Goal: Information Seeking & Learning: Learn about a topic

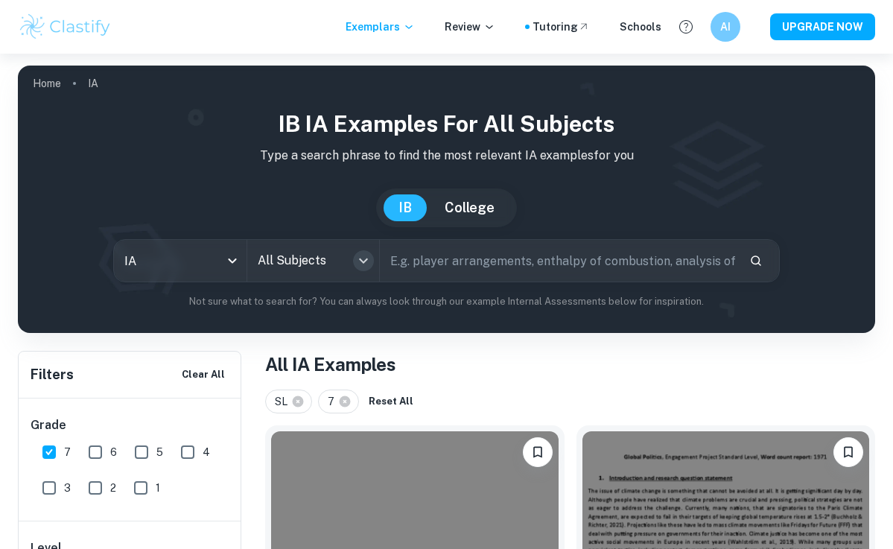
click at [368, 259] on icon "Open" at bounding box center [363, 260] width 9 height 5
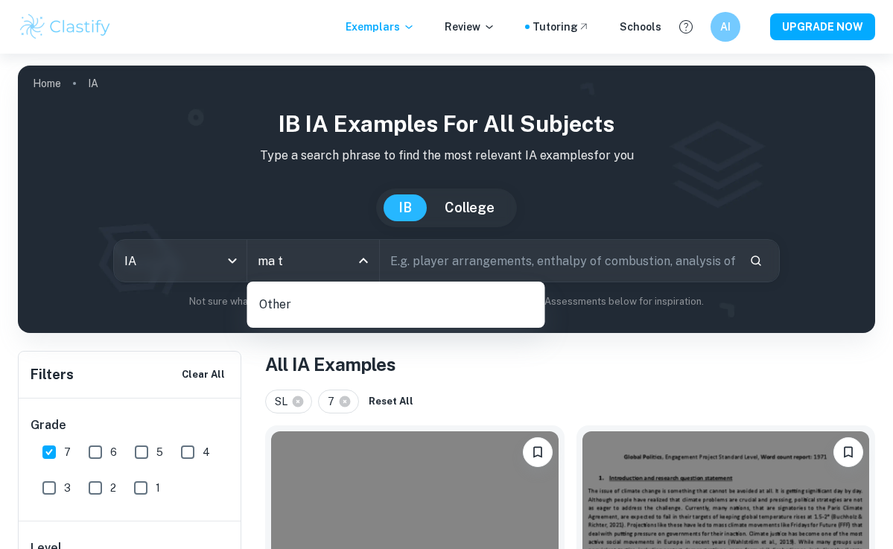
type input "math"
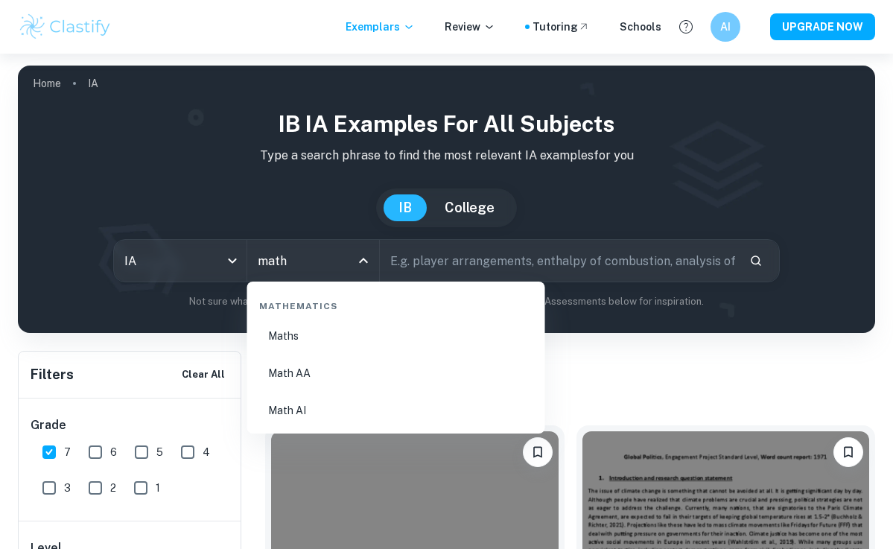
click at [315, 379] on li "Math AA" at bounding box center [396, 373] width 286 height 34
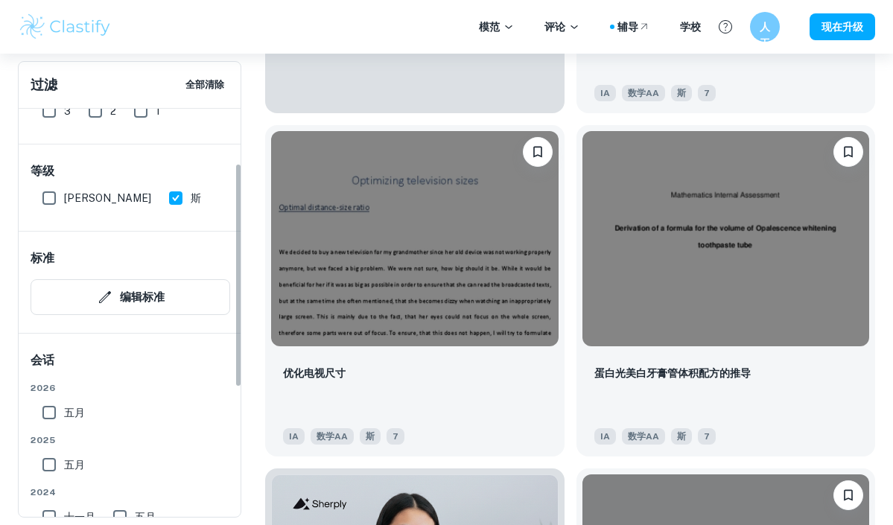
scroll to position [101, 0]
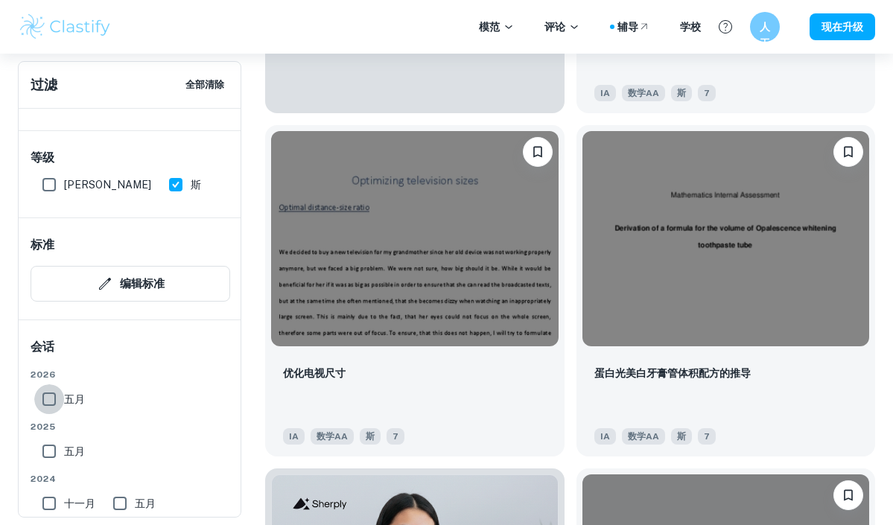
click at [52, 407] on input "五月" at bounding box center [49, 399] width 30 height 30
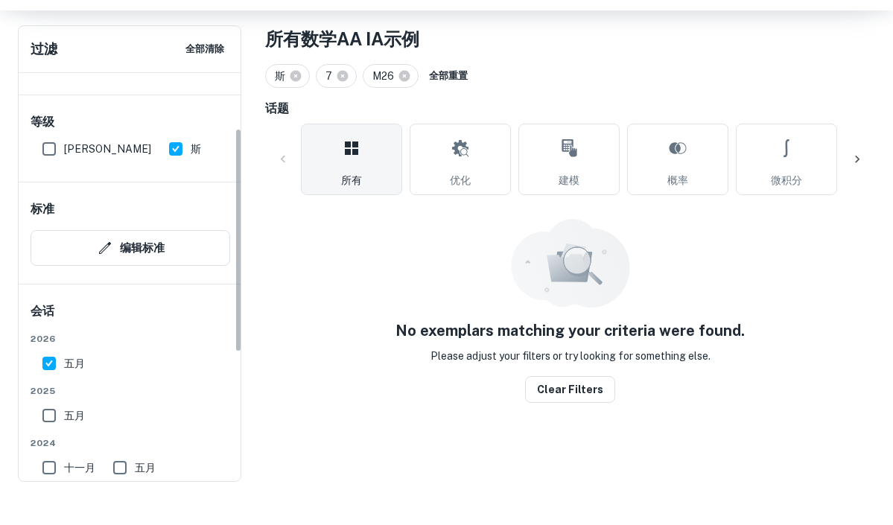
scroll to position [282, 0]
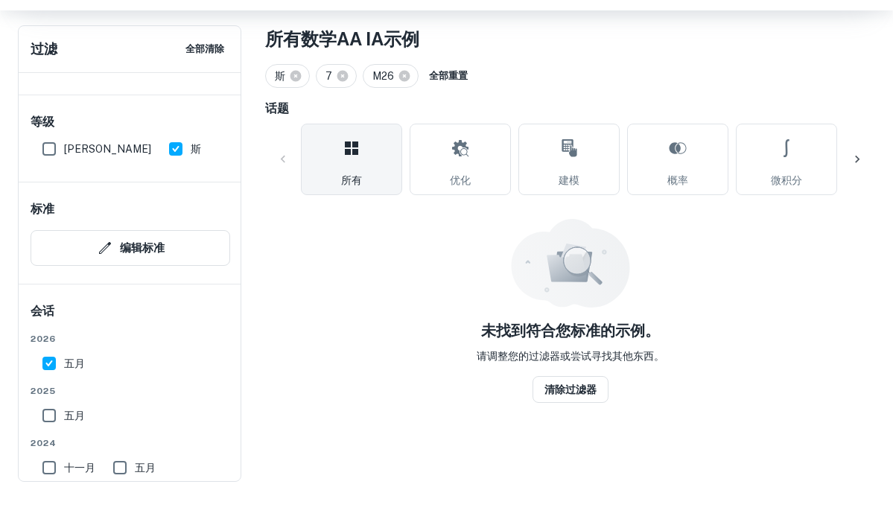
drag, startPoint x: 49, startPoint y: 357, endPoint x: 49, endPoint y: 374, distance: 17.1
click at [49, 392] on input "五月" at bounding box center [49, 407] width 30 height 30
checkbox input "false"
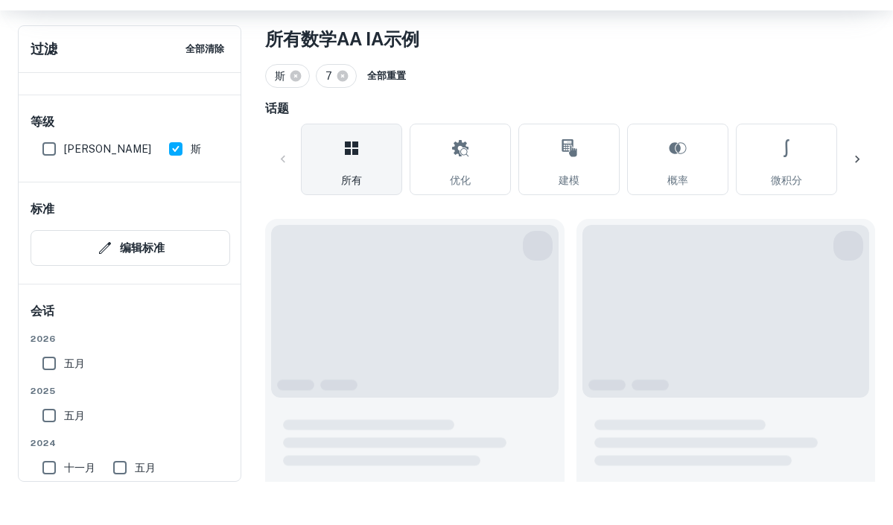
scroll to position [325, 0]
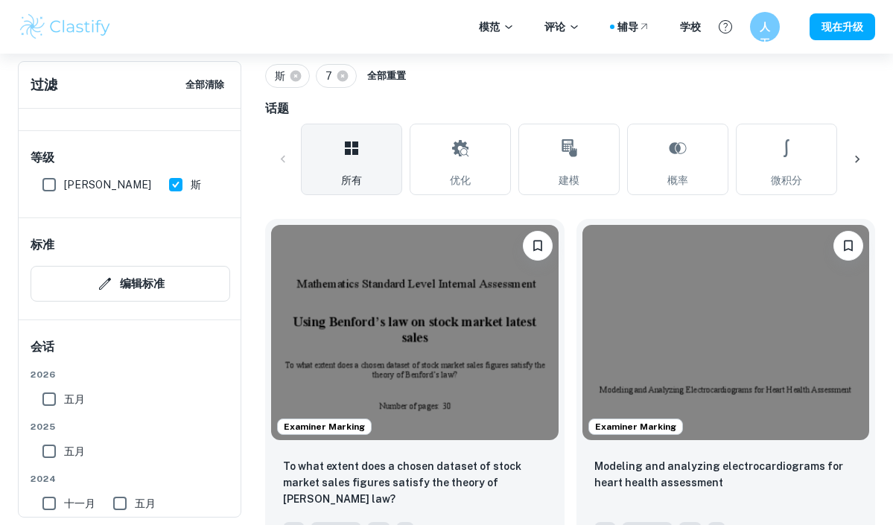
click at [51, 455] on input "五月" at bounding box center [49, 451] width 30 height 30
checkbox input "true"
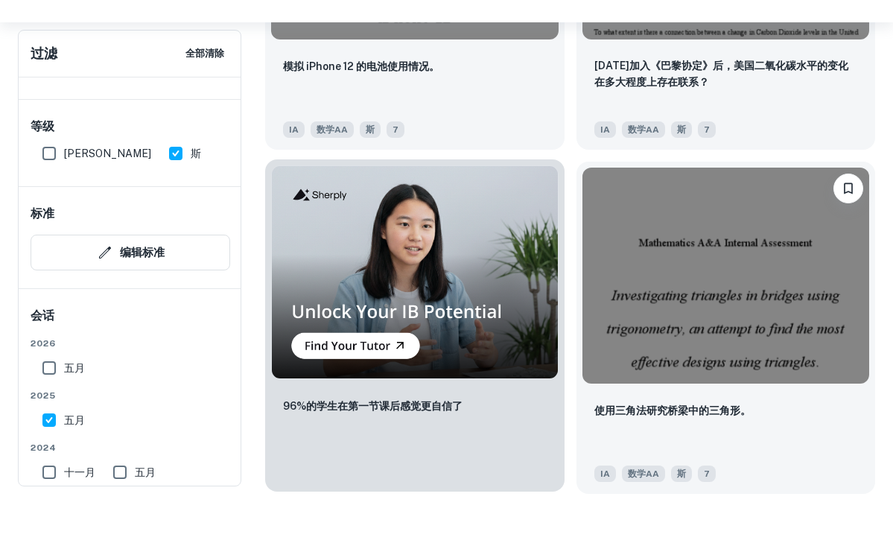
scroll to position [1357, 0]
